Goal: Information Seeking & Learning: Find contact information

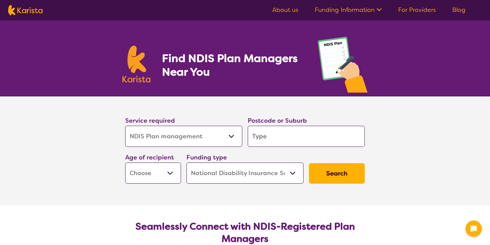
select select "NDIS Plan management"
select select "NDIS"
select select "NDIS Plan management"
select select "NDIS"
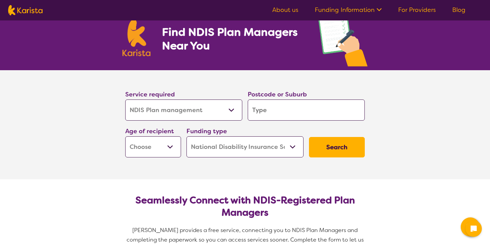
scroll to position [45, 0]
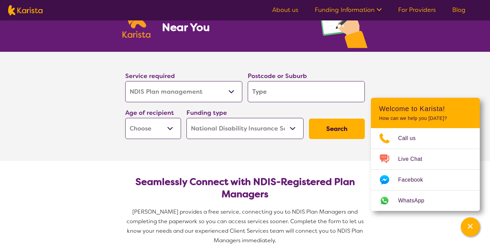
click at [272, 88] on input "search" at bounding box center [306, 91] width 117 height 21
type input "2"
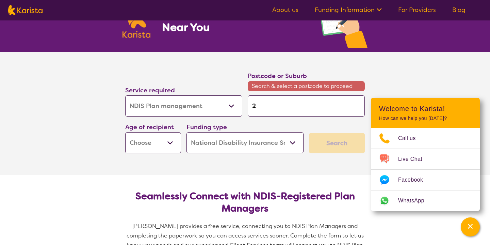
type input "20"
type input "204"
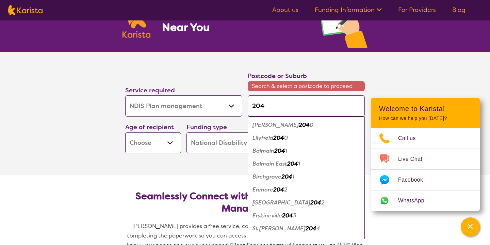
type input "2047"
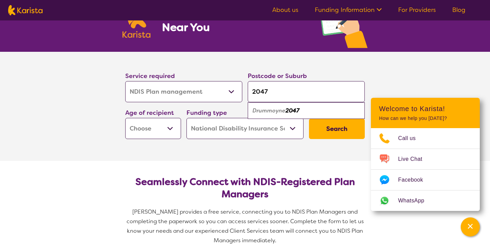
type input "2047"
select select "AD"
click at [330, 120] on button "Search" at bounding box center [337, 128] width 56 height 20
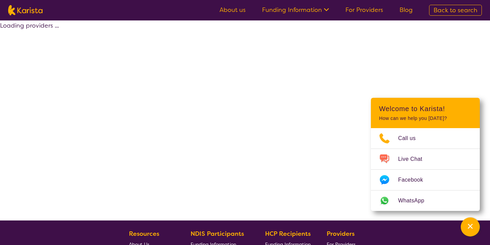
select select "by_score"
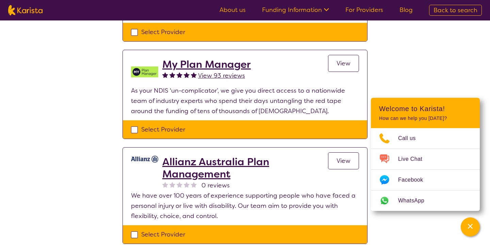
scroll to position [511, 0]
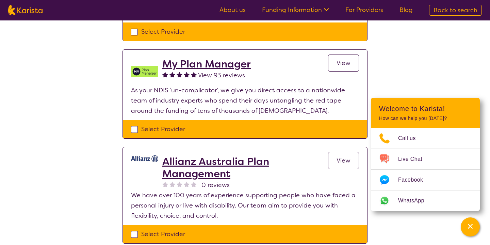
click at [220, 162] on h2 "Allianz Australia Plan Management" at bounding box center [245, 167] width 166 height 25
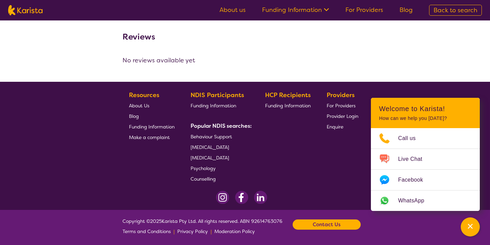
scroll to position [612, 0]
